Goal: Task Accomplishment & Management: Complete application form

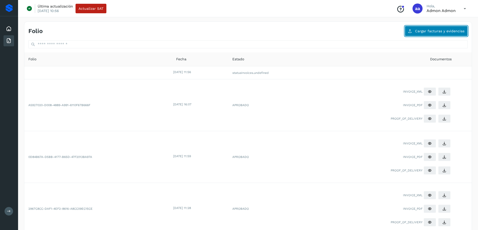
click at [437, 34] on button "Cargar facturas y evidencias" at bounding box center [436, 31] width 63 height 11
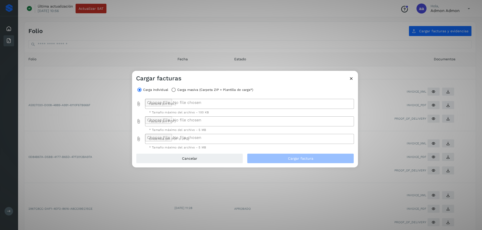
click at [139, 104] on icon "Factura (en XML) prepended action" at bounding box center [138, 104] width 5 height 5
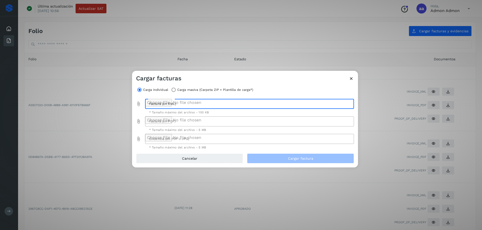
type input "**********"
click at [138, 120] on icon "Factura (en PDF) prepended action" at bounding box center [138, 121] width 5 height 5
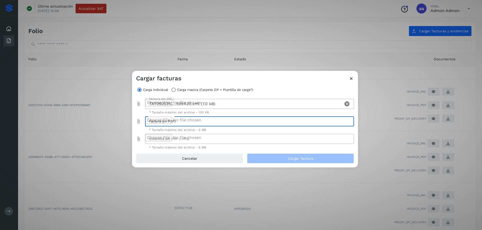
type input "**********"
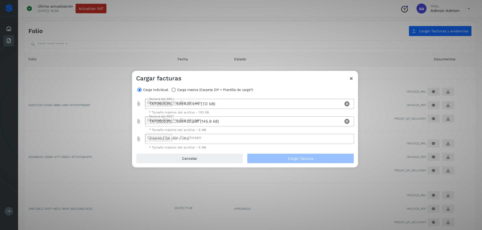
click at [137, 139] on icon "Evidencia (en PDF o JPG) prepended action" at bounding box center [138, 139] width 5 height 5
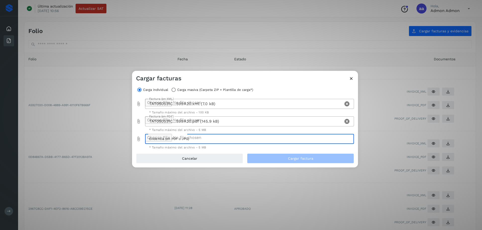
type input "**********"
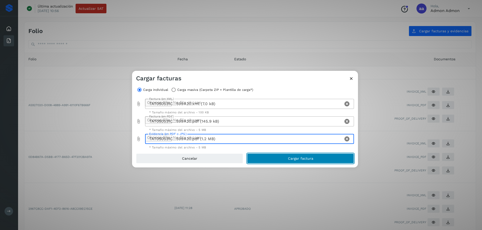
click at [312, 157] on span "Cargar factura" at bounding box center [300, 159] width 25 height 4
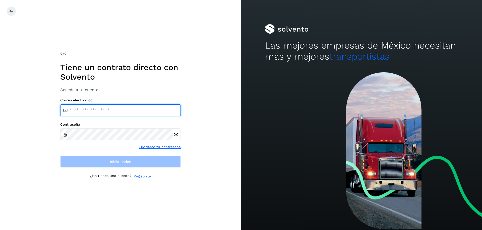
click at [84, 107] on input "email" at bounding box center [120, 111] width 120 height 12
type input "**********"
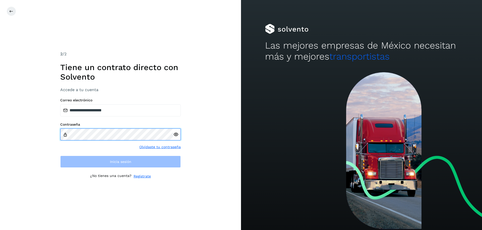
click at [65, 136] on div "Contraseña" at bounding box center [120, 132] width 120 height 18
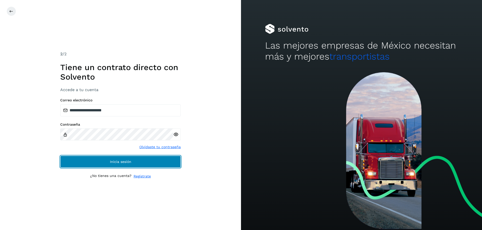
drag, startPoint x: 123, startPoint y: 159, endPoint x: 125, endPoint y: 161, distance: 2.9
click at [124, 160] on button "Inicia sesión" at bounding box center [120, 162] width 120 height 12
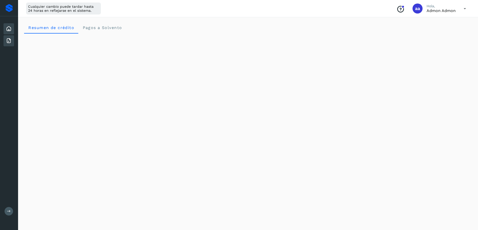
click at [8, 40] on icon at bounding box center [9, 41] width 6 height 6
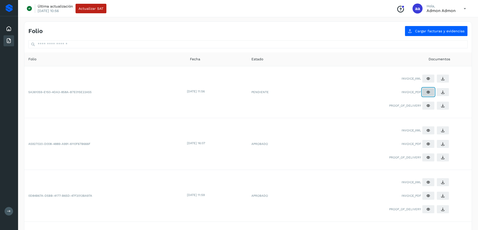
click at [428, 91] on icon at bounding box center [428, 92] width 4 height 4
click at [443, 29] on span "Cargar facturas y evidencias" at bounding box center [439, 31] width 49 height 4
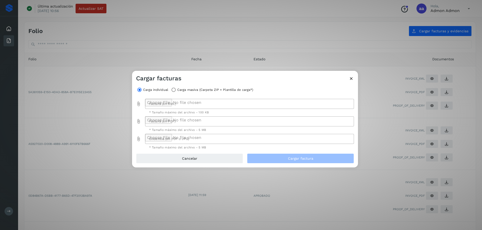
click at [138, 104] on icon "Factura (en XML) prepended action" at bounding box center [138, 104] width 5 height 5
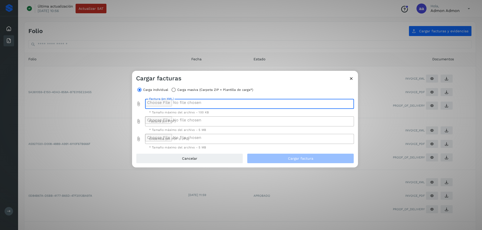
type input "**********"
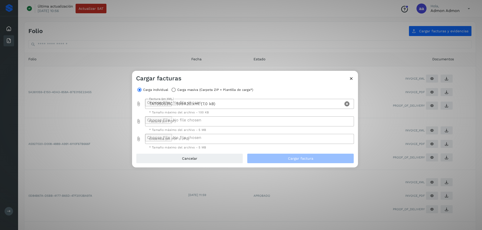
click at [138, 122] on icon "Factura (en PDF) prepended action" at bounding box center [138, 121] width 5 height 5
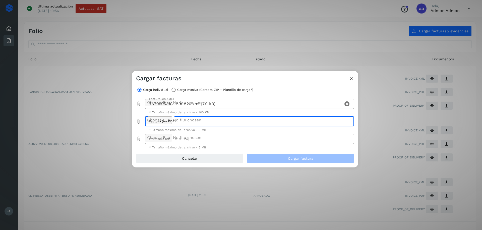
type input "**********"
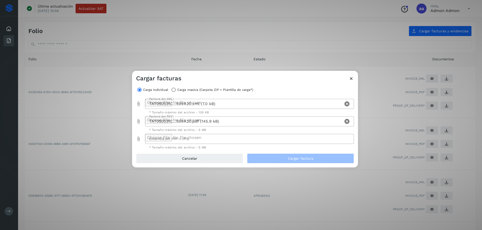
click at [138, 139] on icon "Evidencia (en PDF o JPG) prepended action" at bounding box center [138, 139] width 5 height 5
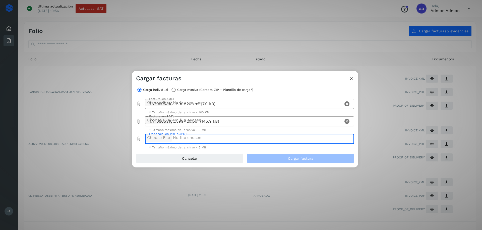
type input "**********"
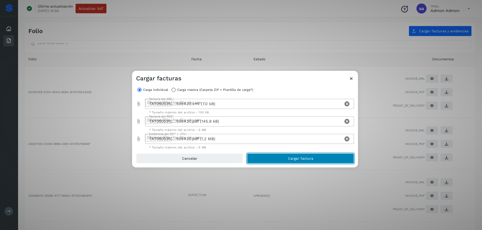
click at [307, 159] on span "Cargar factura" at bounding box center [300, 159] width 25 height 4
click at [352, 80] on icon at bounding box center [350, 78] width 5 height 5
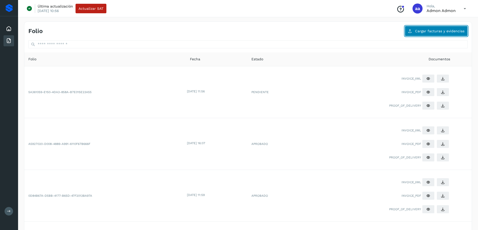
click at [444, 32] on span "Cargar facturas y evidencias" at bounding box center [439, 31] width 49 height 4
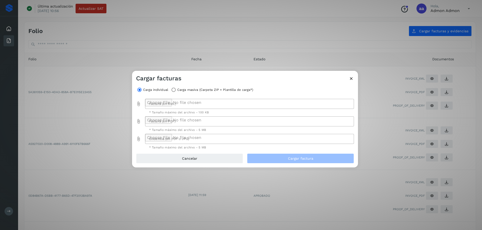
click at [138, 104] on icon "Factura (en XML) prepended action" at bounding box center [138, 104] width 5 height 5
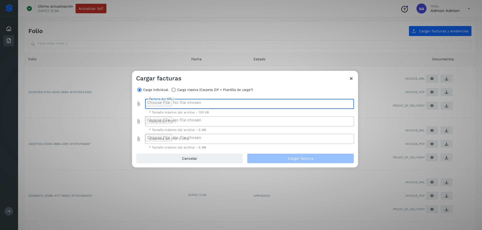
type input "**********"
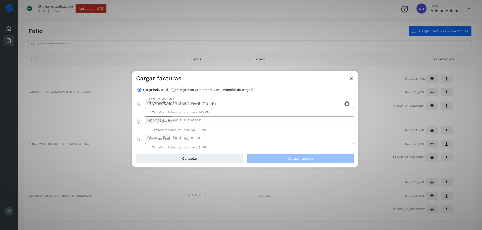
click at [138, 122] on icon "Factura (en PDF) prepended action" at bounding box center [138, 121] width 5 height 5
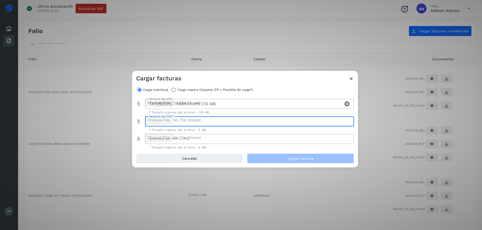
type input "**********"
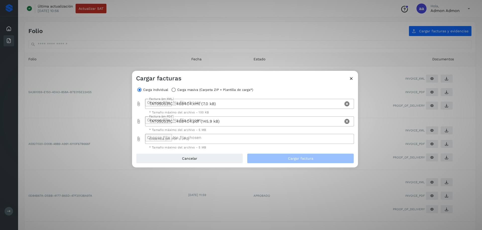
click at [139, 140] on icon "Evidencia (en PDF o JPG) prepended action" at bounding box center [138, 139] width 5 height 5
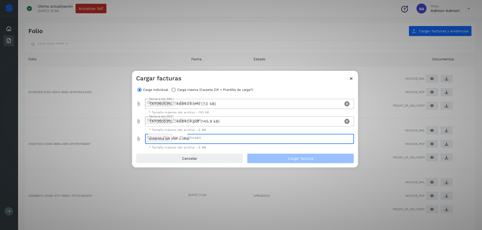
type input "**********"
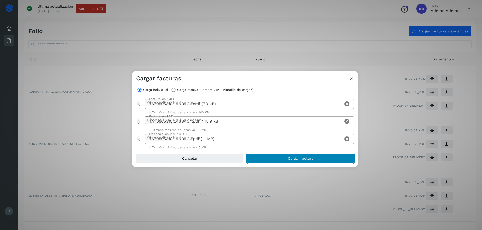
click at [322, 162] on button "Cargar factura" at bounding box center [300, 159] width 107 height 10
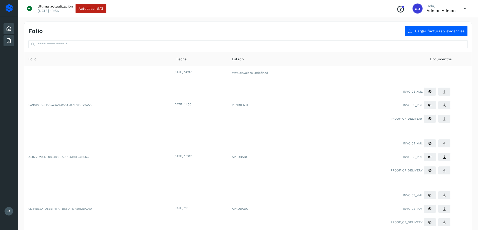
click at [8, 31] on icon at bounding box center [9, 29] width 6 height 6
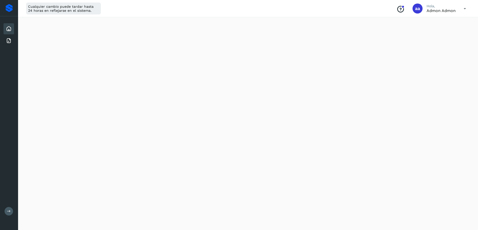
scroll to position [179, 0]
click at [9, 40] on icon at bounding box center [9, 41] width 6 height 6
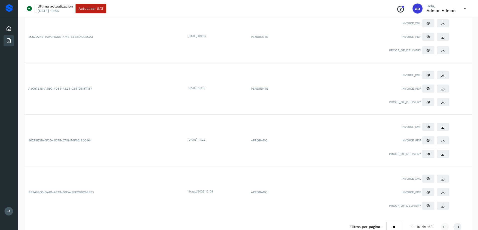
scroll to position [379, 0]
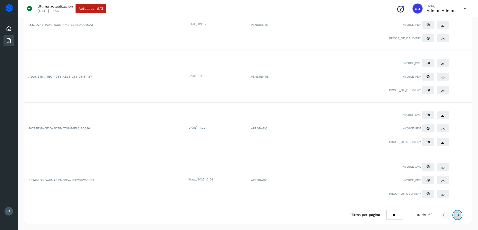
click at [459, 216] on button at bounding box center [457, 215] width 9 height 9
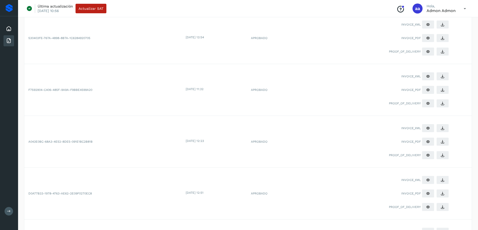
scroll to position [153, 0]
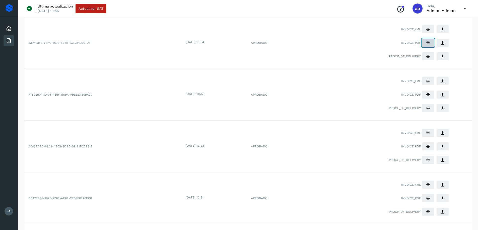
click at [428, 42] on icon at bounding box center [428, 43] width 4 height 4
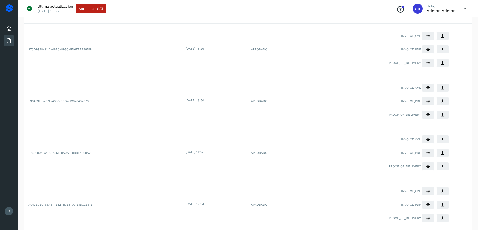
scroll to position [78, 0]
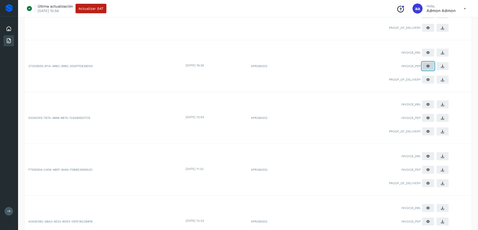
click at [426, 67] on button at bounding box center [428, 66] width 13 height 9
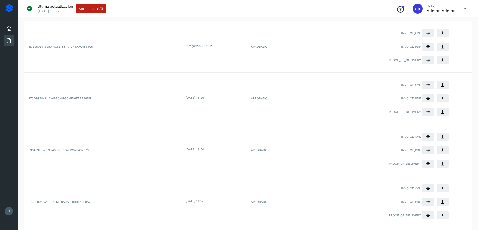
scroll to position [3, 0]
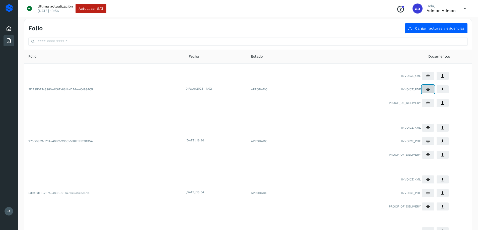
click at [427, 89] on icon at bounding box center [428, 90] width 4 height 4
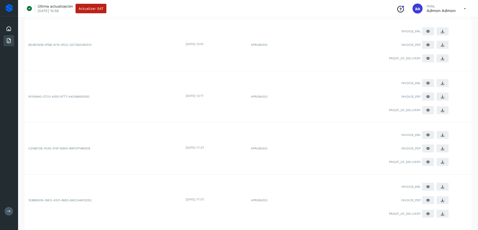
scroll to position [379, 0]
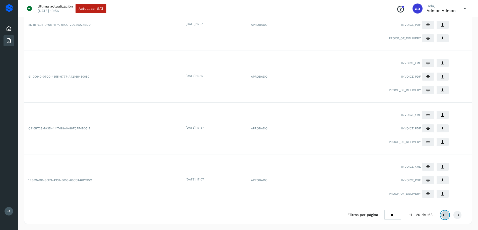
click at [444, 214] on icon at bounding box center [444, 215] width 5 height 5
click at [427, 180] on icon at bounding box center [428, 181] width 4 height 4
click at [428, 128] on icon at bounding box center [428, 129] width 4 height 4
click at [427, 76] on icon at bounding box center [428, 77] width 4 height 4
click at [426, 26] on icon at bounding box center [428, 25] width 4 height 4
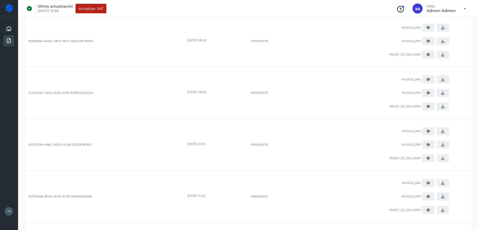
scroll to position [304, 0]
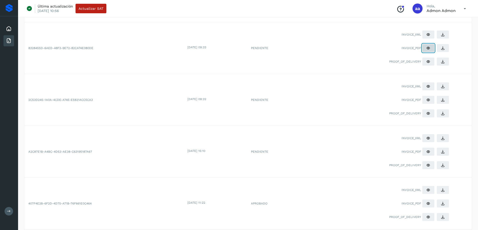
click at [428, 48] on icon at bounding box center [428, 48] width 4 height 4
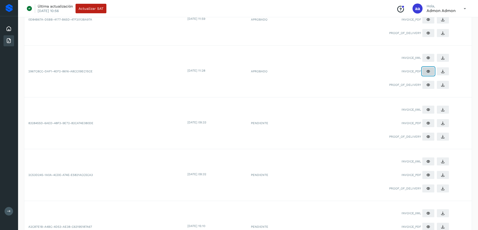
click at [427, 71] on icon at bounding box center [428, 71] width 4 height 4
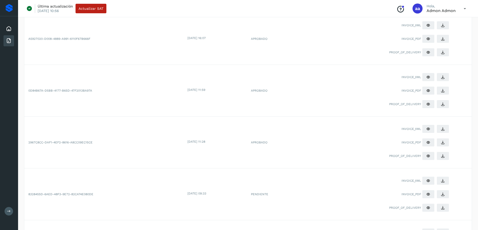
scroll to position [153, 0]
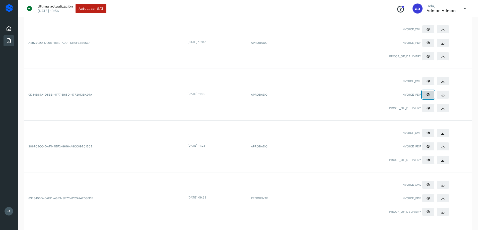
click at [427, 94] on icon at bounding box center [428, 95] width 4 height 4
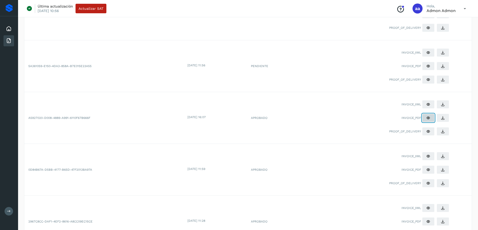
click at [428, 118] on icon at bounding box center [428, 118] width 4 height 4
click at [428, 66] on icon at bounding box center [428, 66] width 4 height 4
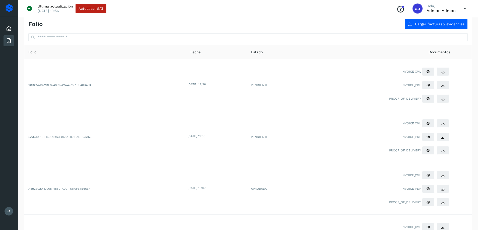
scroll to position [3, 0]
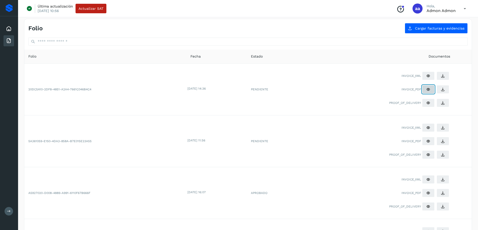
click at [429, 90] on icon at bounding box center [428, 90] width 4 height 4
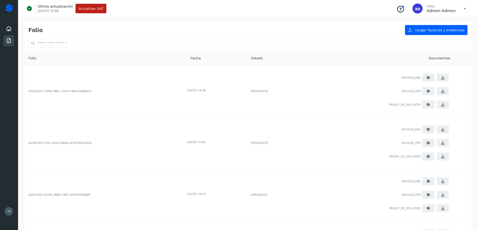
scroll to position [0, 0]
